Goal: Information Seeking & Learning: Compare options

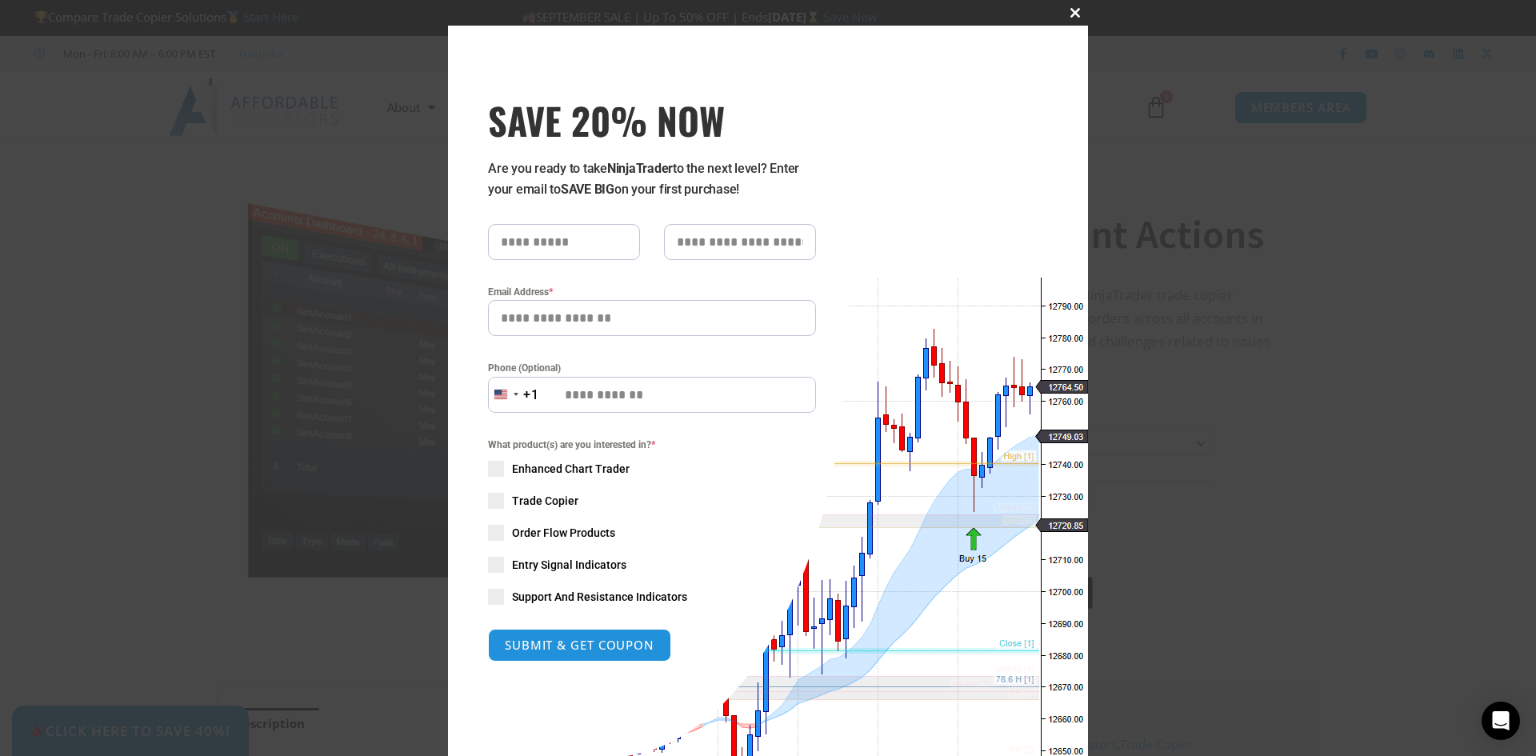
click at [1070, 12] on span "SAVE 20% NOW popup" at bounding box center [1075, 13] width 26 height 10
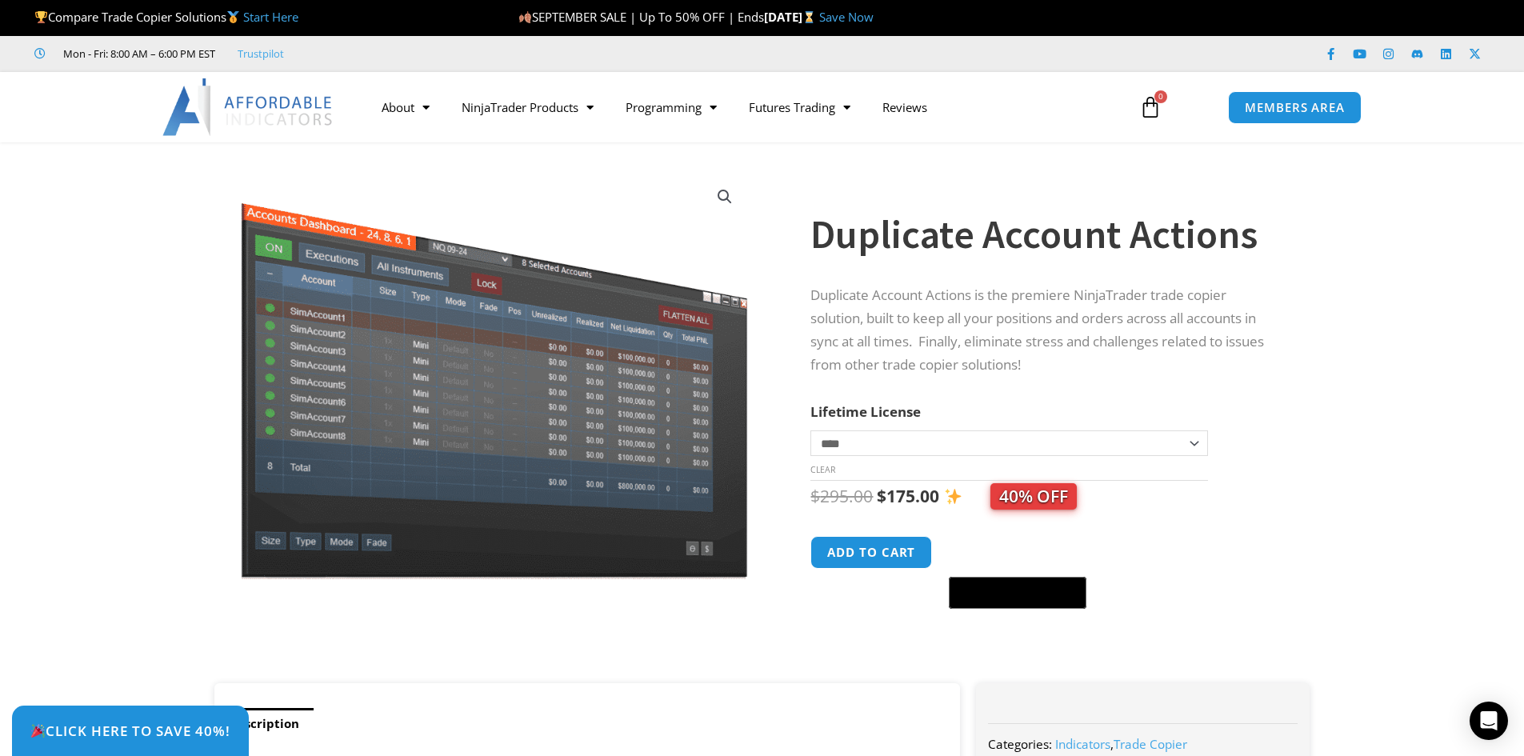
click at [295, 16] on link "Start Here" at bounding box center [270, 17] width 55 height 16
